Goal: Navigation & Orientation: Go to known website

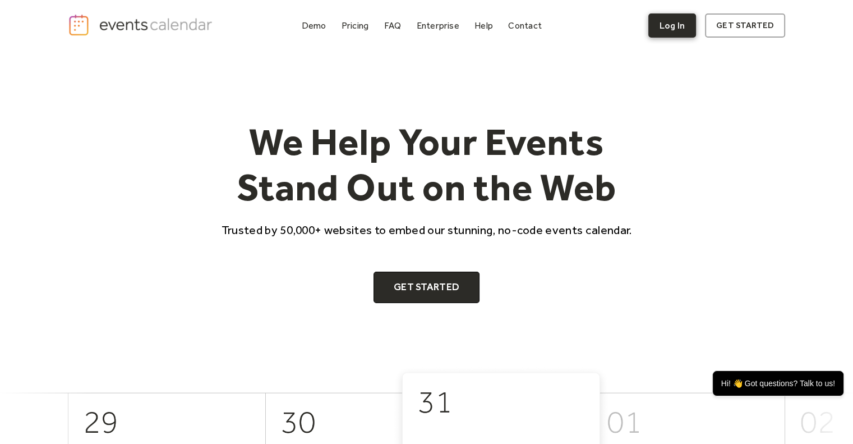
click at [671, 25] on link "Log In" at bounding box center [673, 25] width 48 height 24
click at [395, 29] on div "FAQ" at bounding box center [392, 25] width 17 height 6
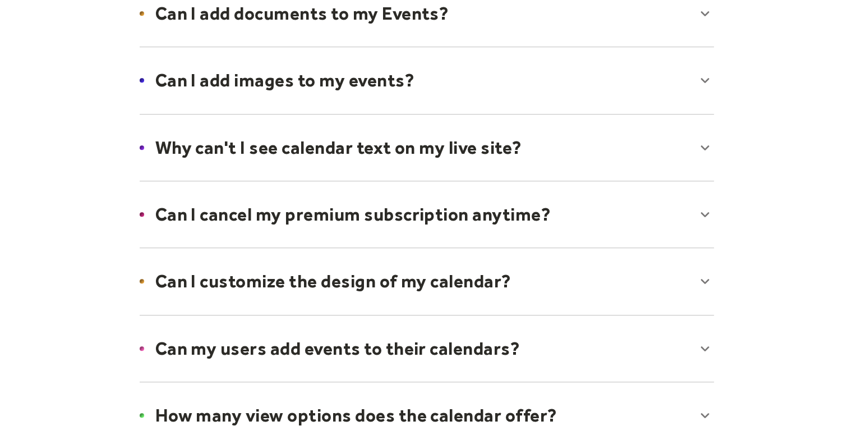
click at [713, 113] on div at bounding box center [426, 147] width 597 height 68
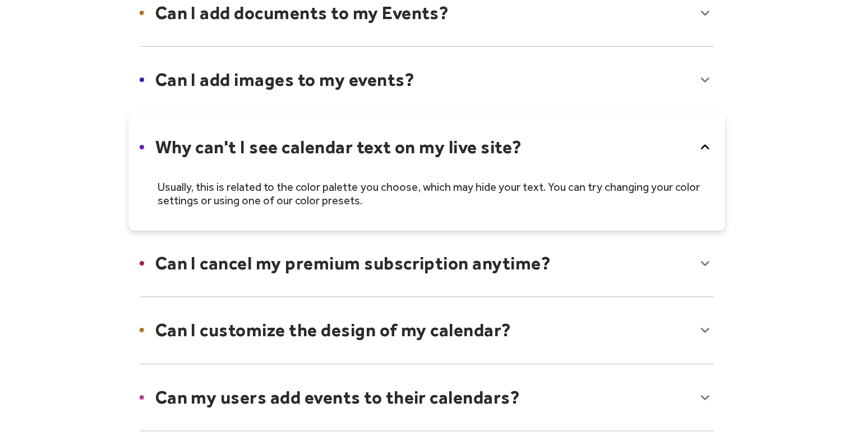
click at [638, 82] on div at bounding box center [426, 79] width 597 height 68
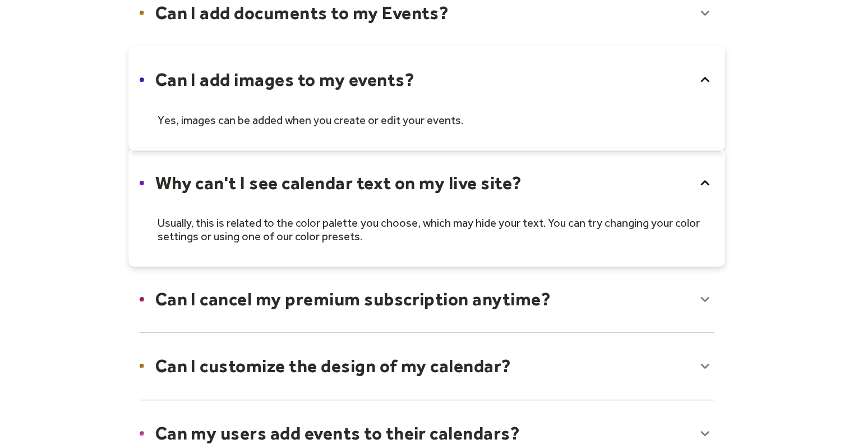
click at [398, 126] on div at bounding box center [426, 97] width 597 height 104
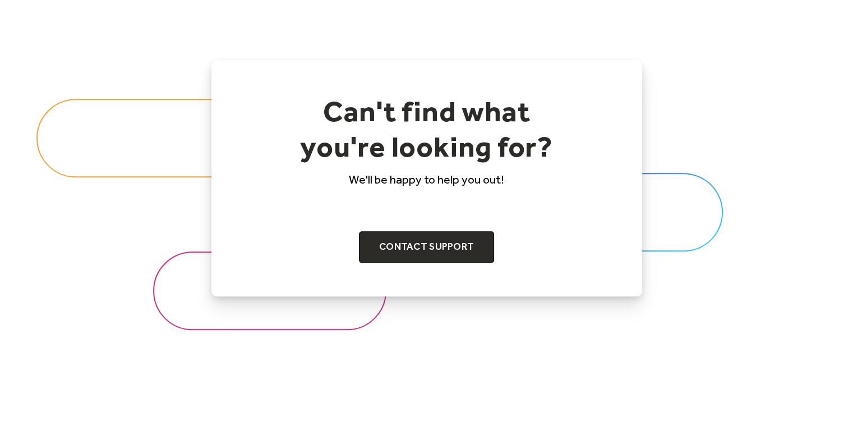
scroll to position [1225, 0]
